Goal: Information Seeking & Learning: Learn about a topic

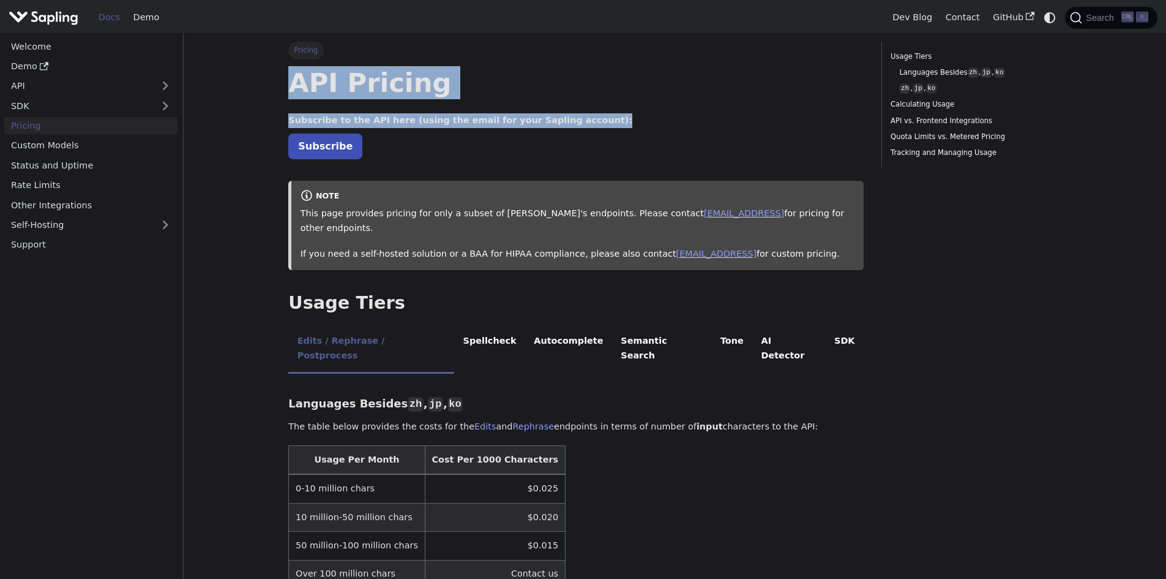
drag, startPoint x: 292, startPoint y: 87, endPoint x: 599, endPoint y: 118, distance: 308.9
click at [646, 119] on p "Subscribe to the API here (using the email for your Sapling account):" at bounding box center [575, 120] width 575 height 15
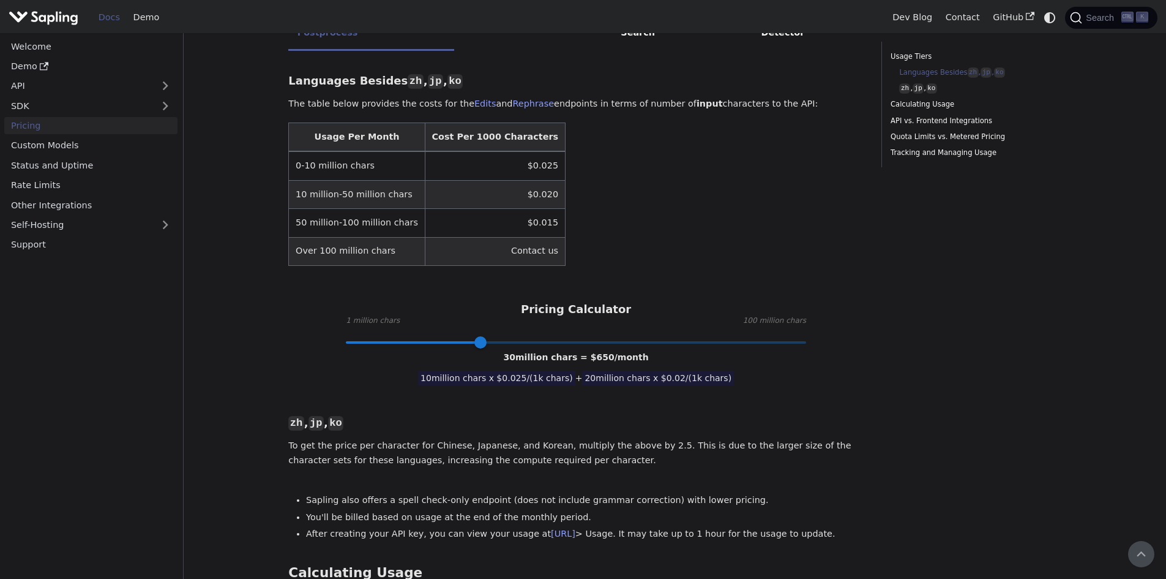
scroll to position [306, 0]
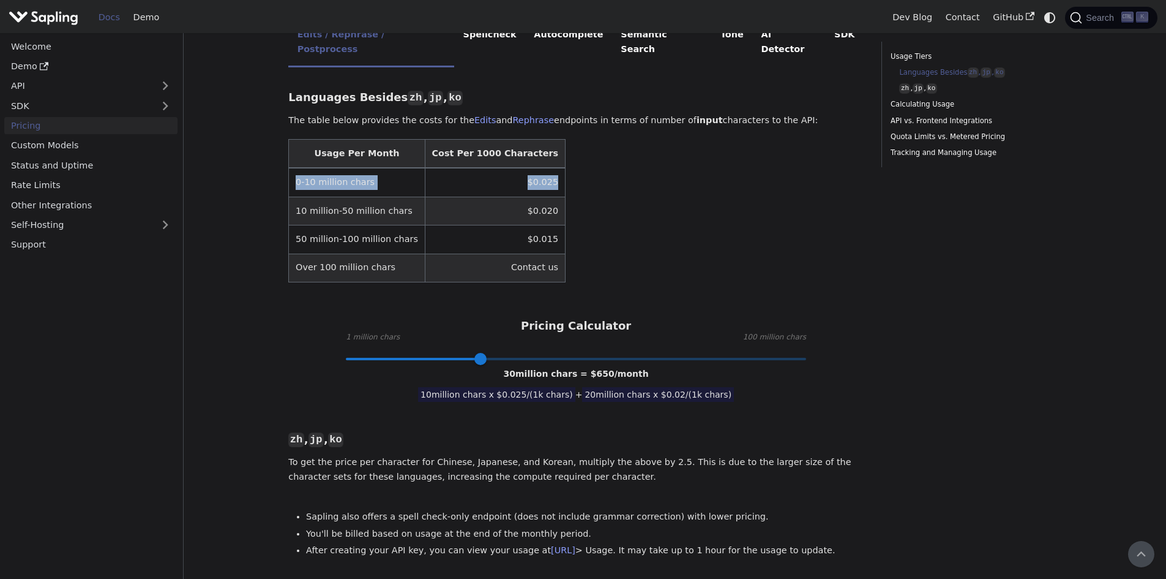
drag, startPoint x: 296, startPoint y: 151, endPoint x: 525, endPoint y: 146, distance: 229.0
click at [525, 168] on tr "0-10 million chars $0.025" at bounding box center [427, 182] width 277 height 29
drag, startPoint x: 289, startPoint y: 91, endPoint x: 785, endPoint y: 95, distance: 496.5
click at [785, 113] on p "The table below provides the costs for the Edits and Rephrase endpoints in term…" at bounding box center [575, 120] width 575 height 15
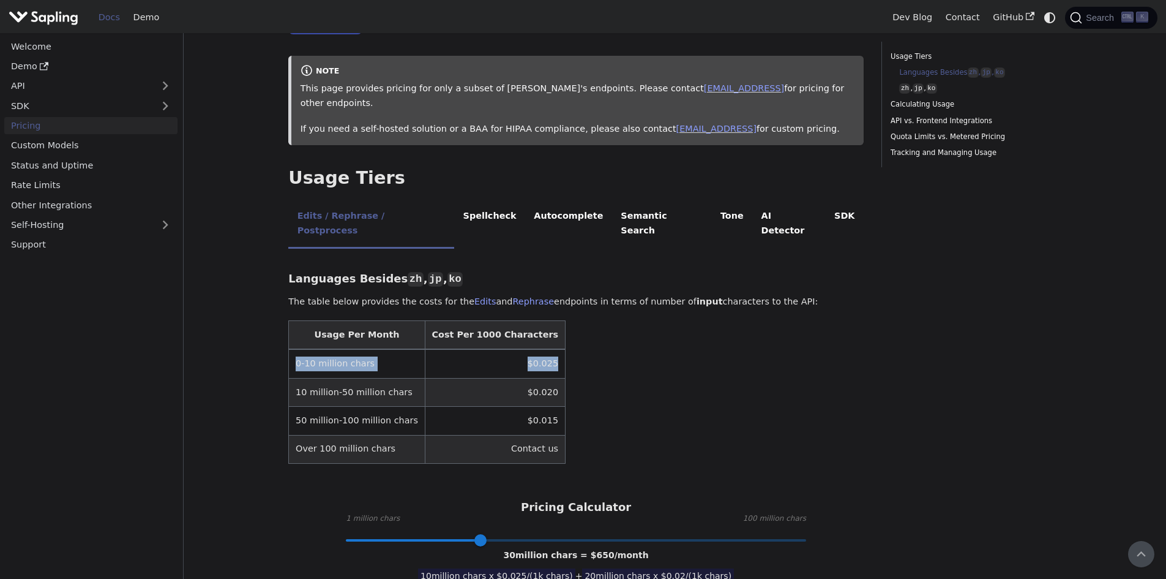
scroll to position [0, 0]
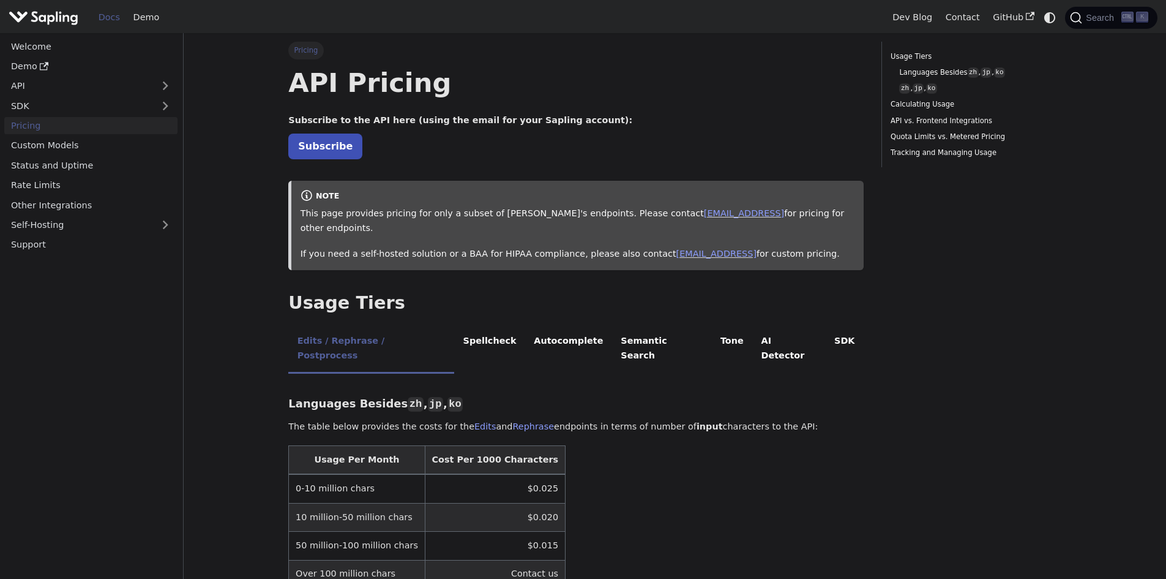
click at [597, 114] on p "Subscribe to the API here (using the email for your Sapling account):" at bounding box center [575, 120] width 575 height 15
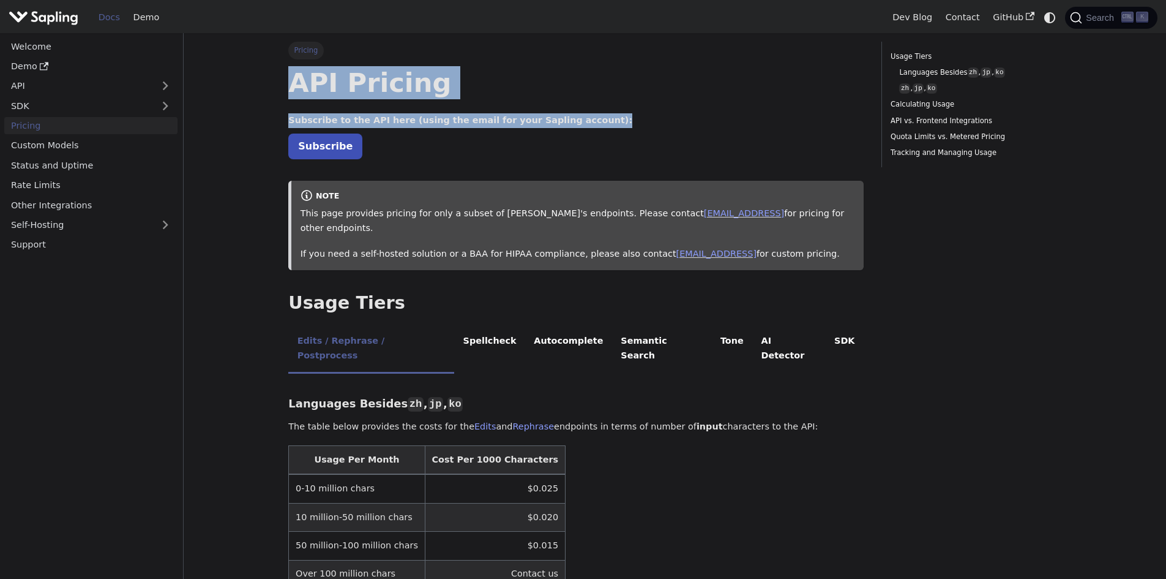
drag, startPoint x: 594, startPoint y: 116, endPoint x: 283, endPoint y: 84, distance: 313.3
copy div "API Pricing Subscribe to the API here (using the email for your Sapling account…"
click at [450, 87] on h1 "API Pricing" at bounding box center [575, 82] width 575 height 33
